Goal: Use online tool/utility: Utilize a website feature to perform a specific function

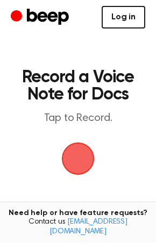
click at [123, 16] on link "Log in" at bounding box center [124, 17] width 44 height 23
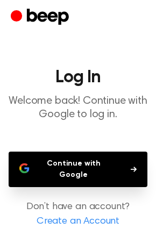
click at [58, 159] on button "Continue with Google" at bounding box center [78, 170] width 139 height 36
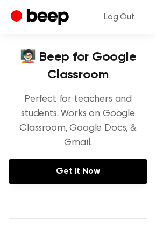
scroll to position [143, 0]
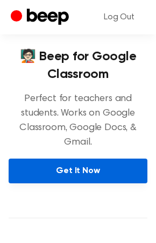
click at [64, 172] on link "Get It Now" at bounding box center [78, 171] width 139 height 25
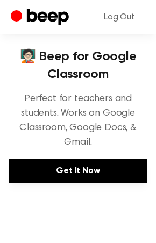
scroll to position [0, 0]
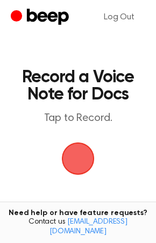
click at [86, 167] on span "button" at bounding box center [78, 159] width 46 height 46
click at [88, 155] on span "button" at bounding box center [78, 159] width 50 height 50
click at [69, 161] on span "button" at bounding box center [77, 158] width 53 height 53
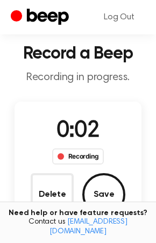
scroll to position [36, 0]
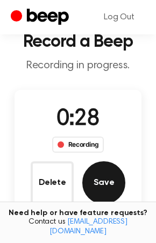
click at [118, 184] on button "Save" at bounding box center [103, 182] width 43 height 43
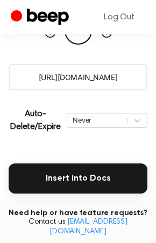
scroll to position [143, 0]
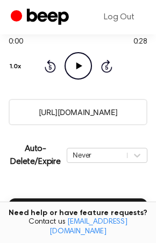
click at [75, 72] on icon "Play Audio" at bounding box center [78, 65] width 27 height 27
click at [75, 73] on icon "Pause Audio" at bounding box center [78, 65] width 27 height 27
click at [116, 117] on input "[URL][DOMAIN_NAME]" at bounding box center [78, 112] width 139 height 26
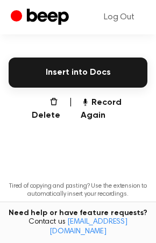
scroll to position [287, 0]
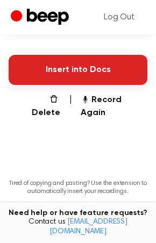
click at [85, 69] on button "Insert into Docs" at bounding box center [78, 70] width 139 height 30
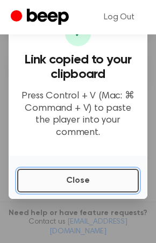
click at [75, 174] on button "Close" at bounding box center [78, 181] width 122 height 24
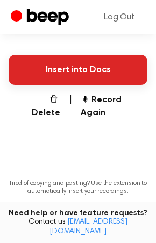
click at [80, 66] on button "Insert into Docs" at bounding box center [78, 70] width 139 height 30
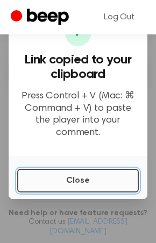
click at [91, 182] on button "Close" at bounding box center [78, 181] width 122 height 24
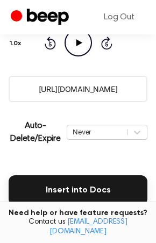
scroll to position [150, 0]
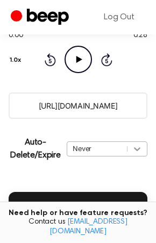
click at [140, 150] on div "Never" at bounding box center [107, 149] width 81 height 15
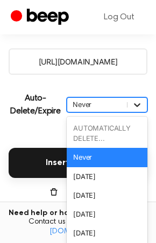
scroll to position [200, 0]
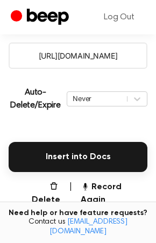
click at [14, 123] on main "Your Recording is Ready Copy the link and paste it anywhere 0:00 0:28 Your brow…" at bounding box center [78, 75] width 156 height 551
